Goal: Check status

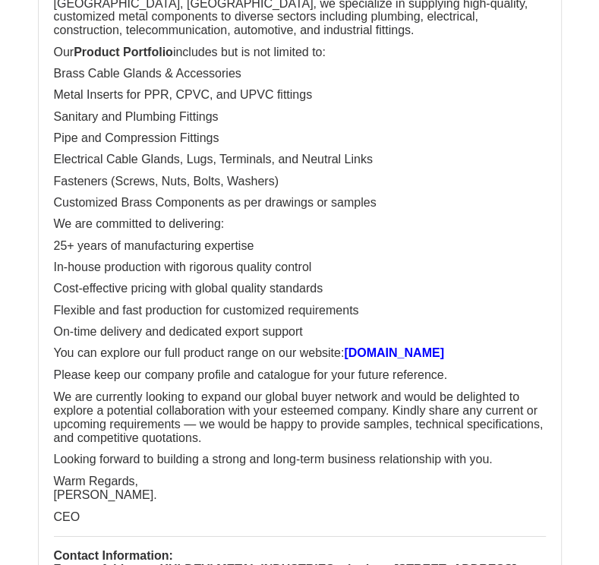
scroll to position [2255, 0]
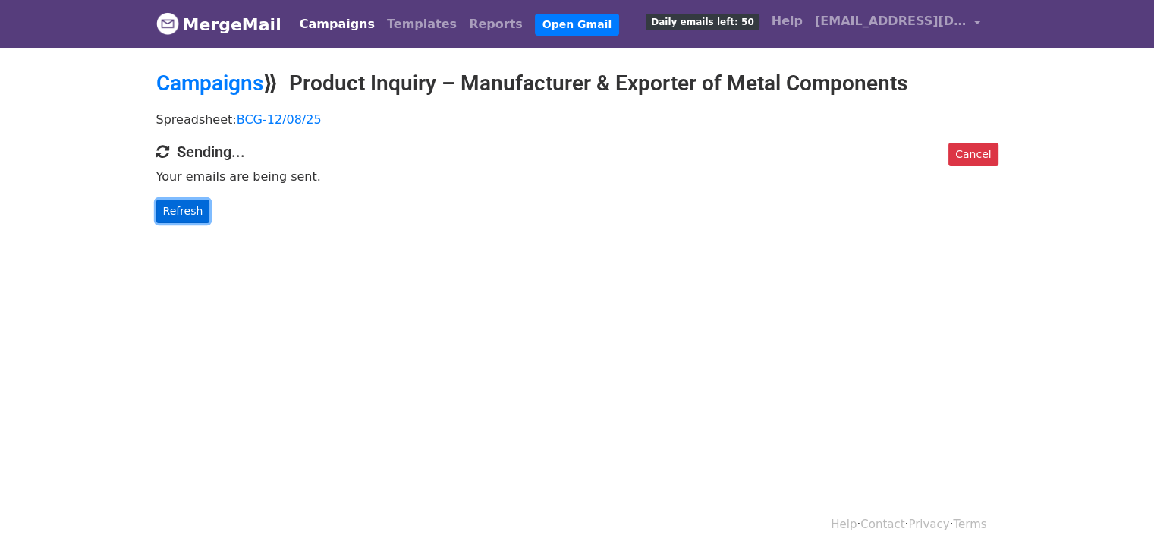
click at [176, 201] on link "Refresh" at bounding box center [183, 212] width 54 height 24
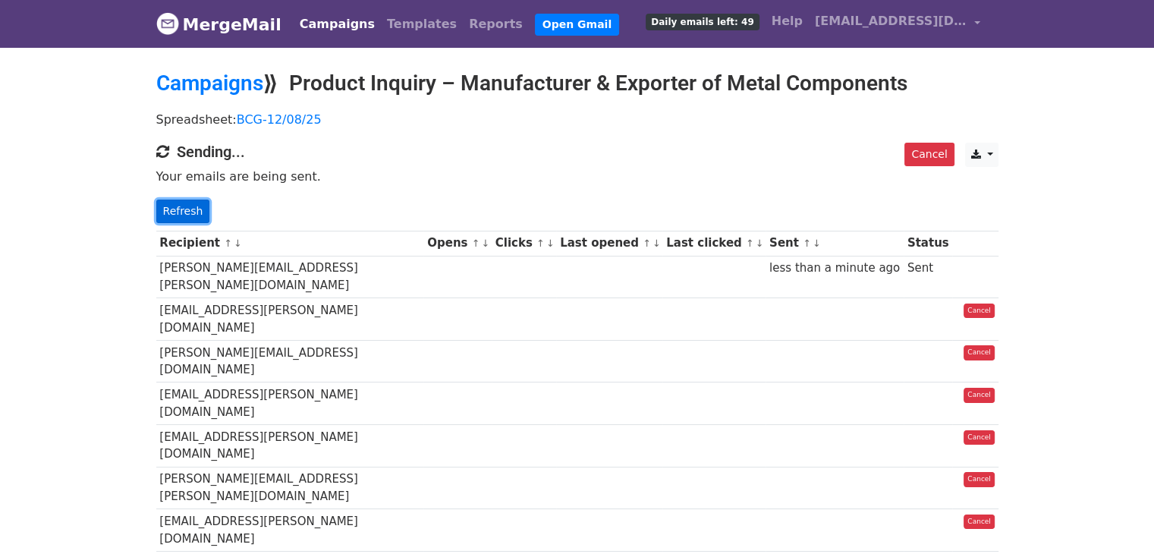
click at [192, 203] on link "Refresh" at bounding box center [183, 212] width 54 height 24
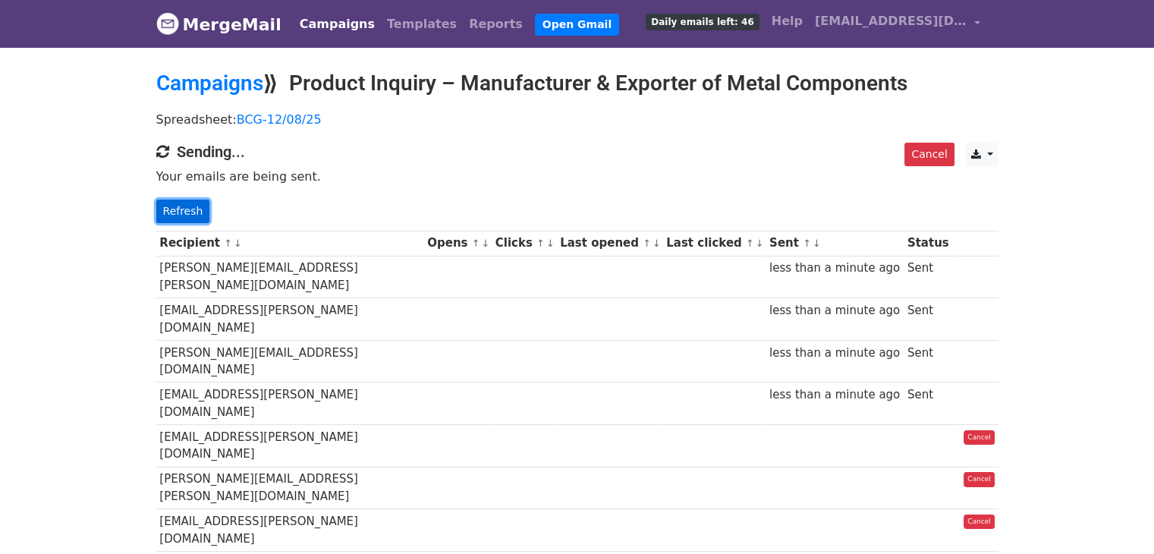
click at [174, 205] on link "Refresh" at bounding box center [183, 212] width 54 height 24
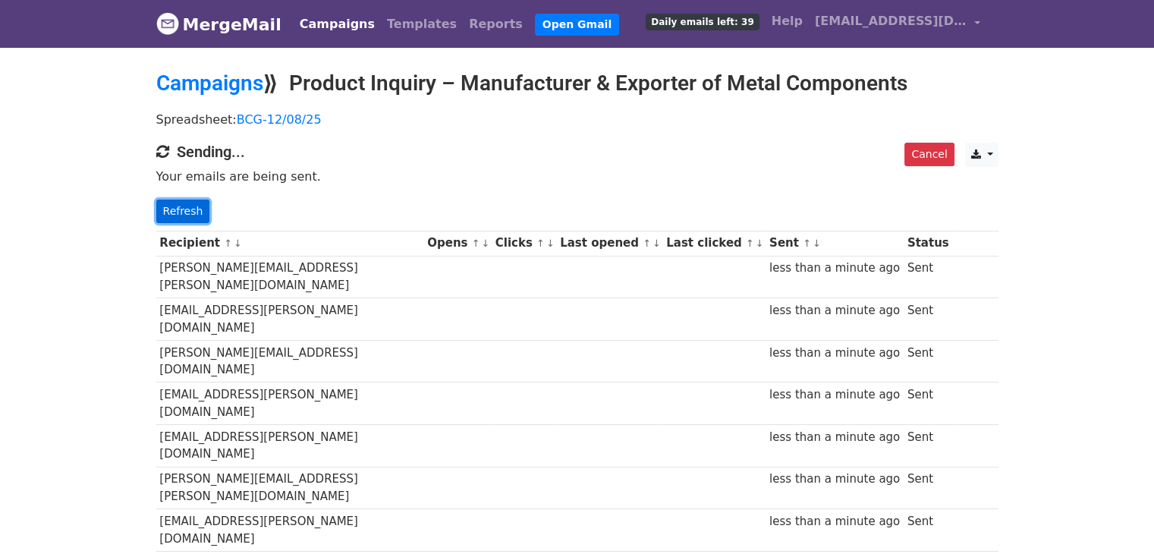
click at [200, 217] on link "Refresh" at bounding box center [183, 212] width 54 height 24
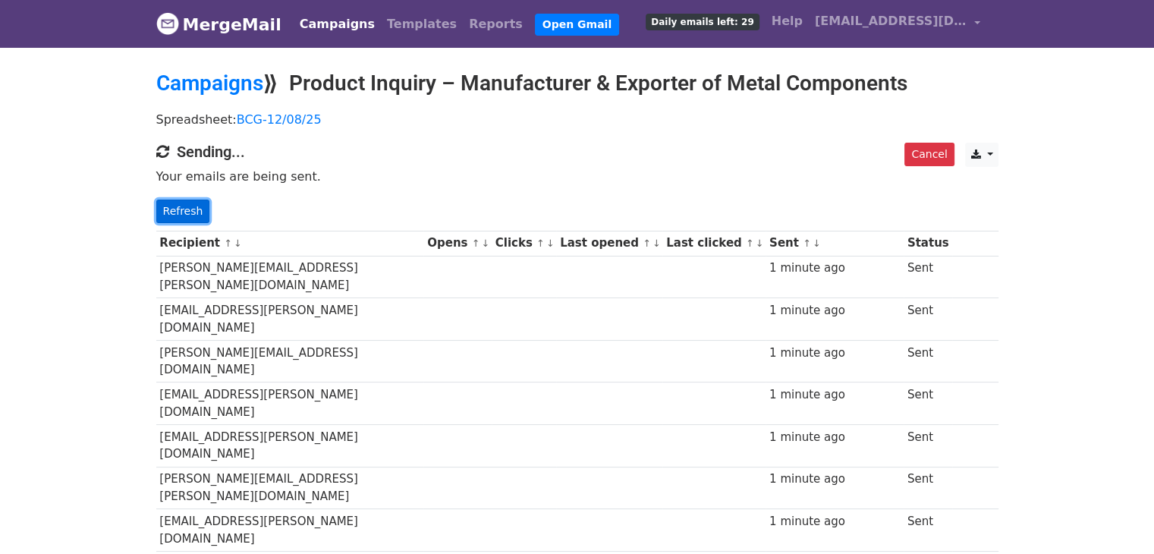
click at [186, 207] on link "Refresh" at bounding box center [183, 212] width 54 height 24
click at [190, 201] on link "Refresh" at bounding box center [183, 212] width 54 height 24
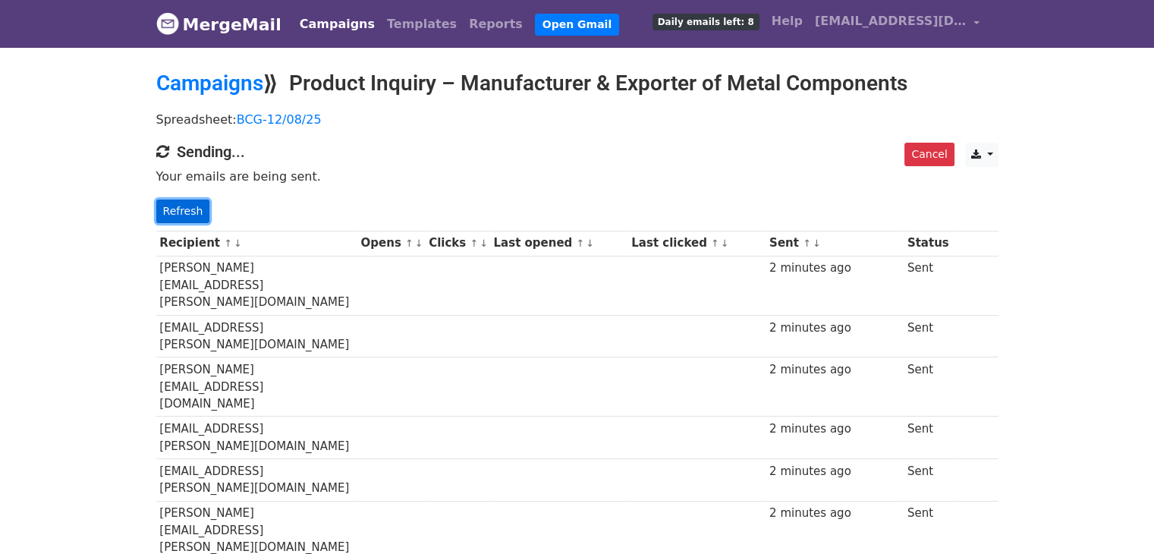
click at [178, 209] on link "Refresh" at bounding box center [183, 212] width 54 height 24
click at [174, 201] on link "Refresh" at bounding box center [183, 212] width 54 height 24
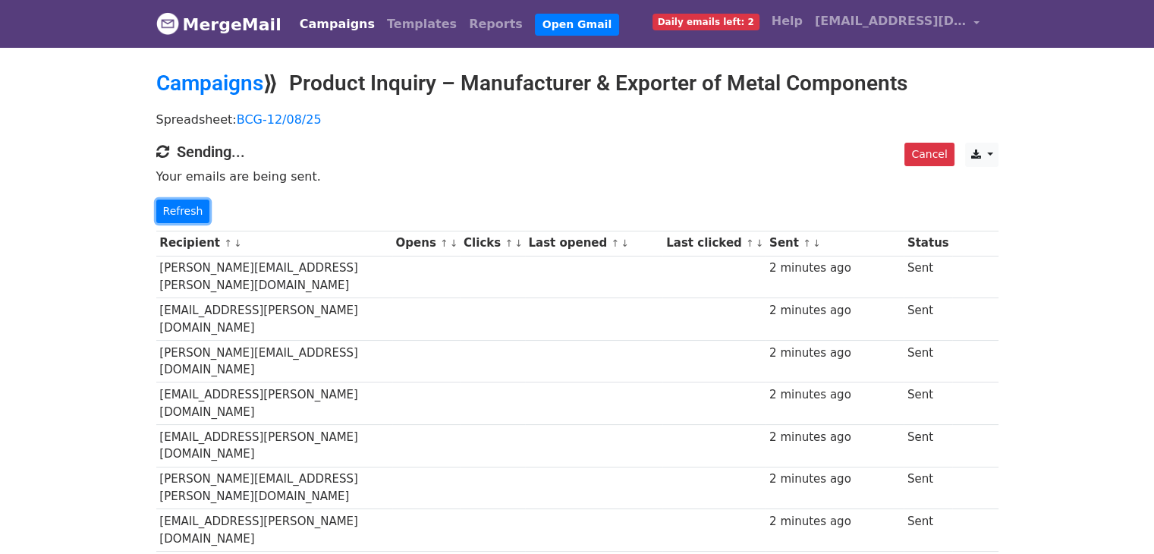
click at [174, 201] on link "Refresh" at bounding box center [183, 212] width 54 height 24
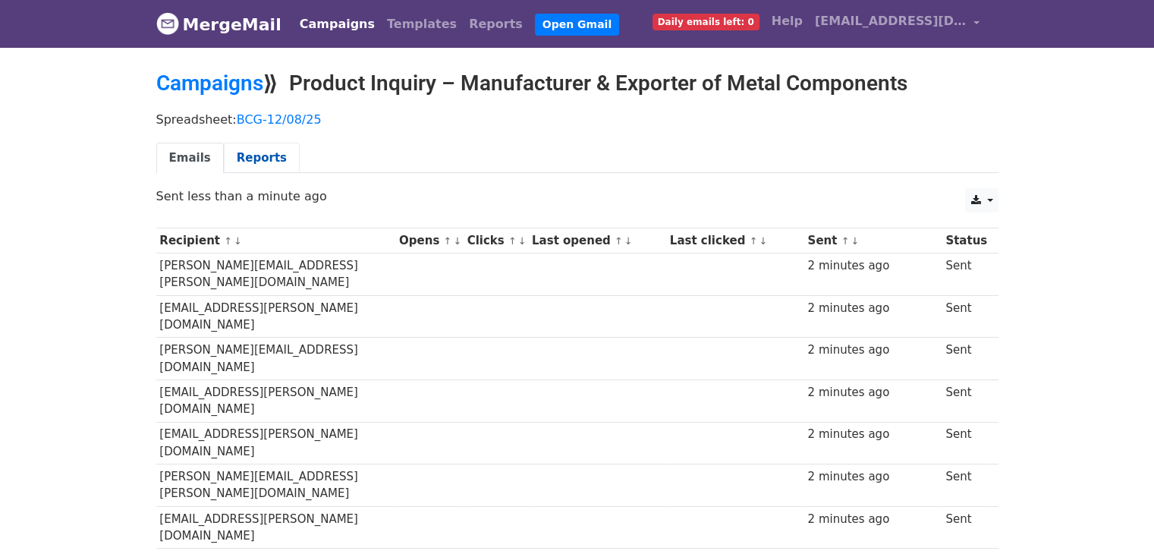
click at [273, 155] on link "Reports" at bounding box center [262, 158] width 76 height 31
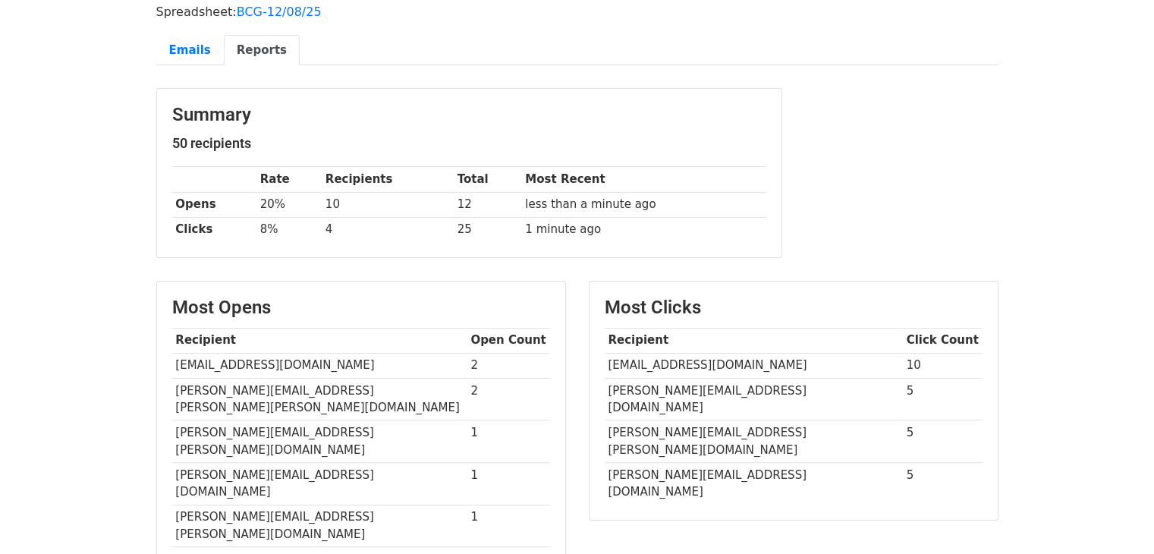
scroll to position [109, 0]
